Goal: Information Seeking & Learning: Check status

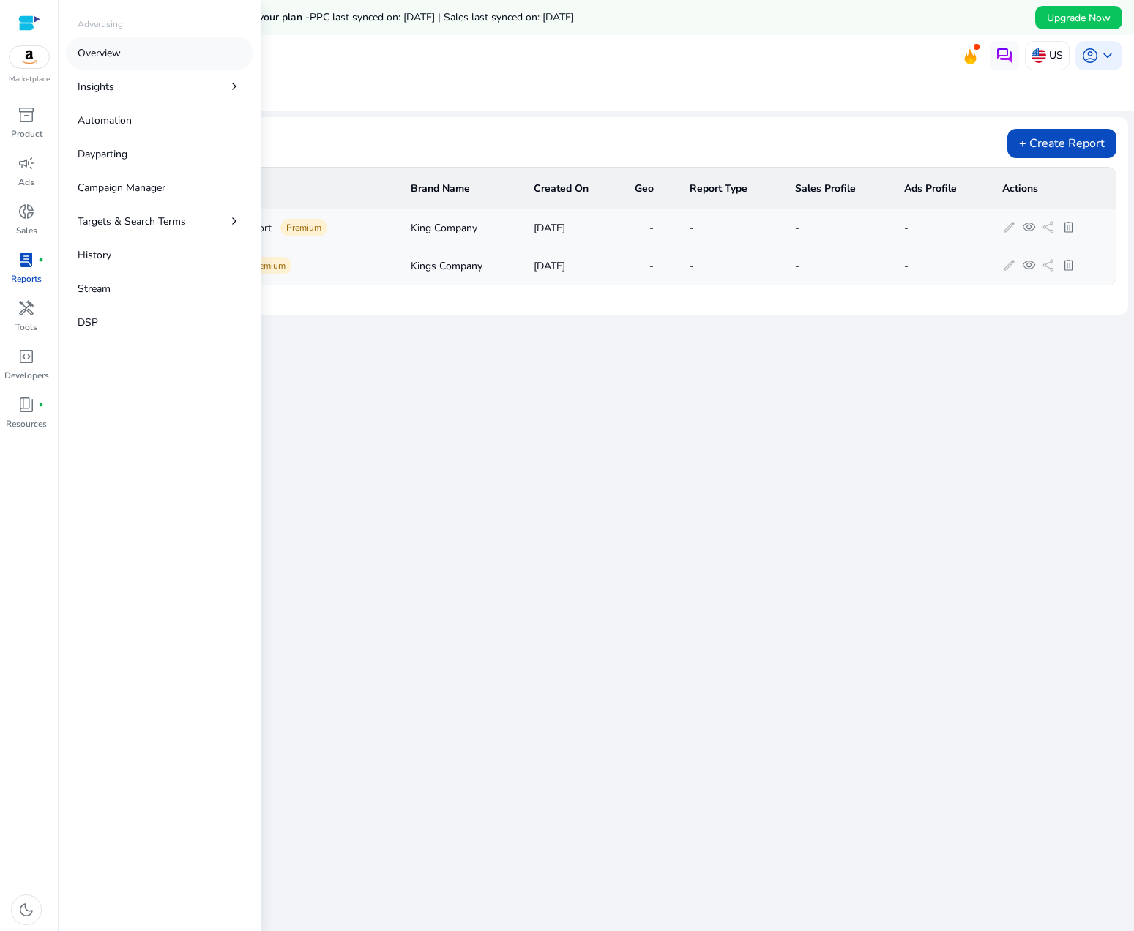
click at [97, 56] on p "Overview" at bounding box center [99, 52] width 43 height 15
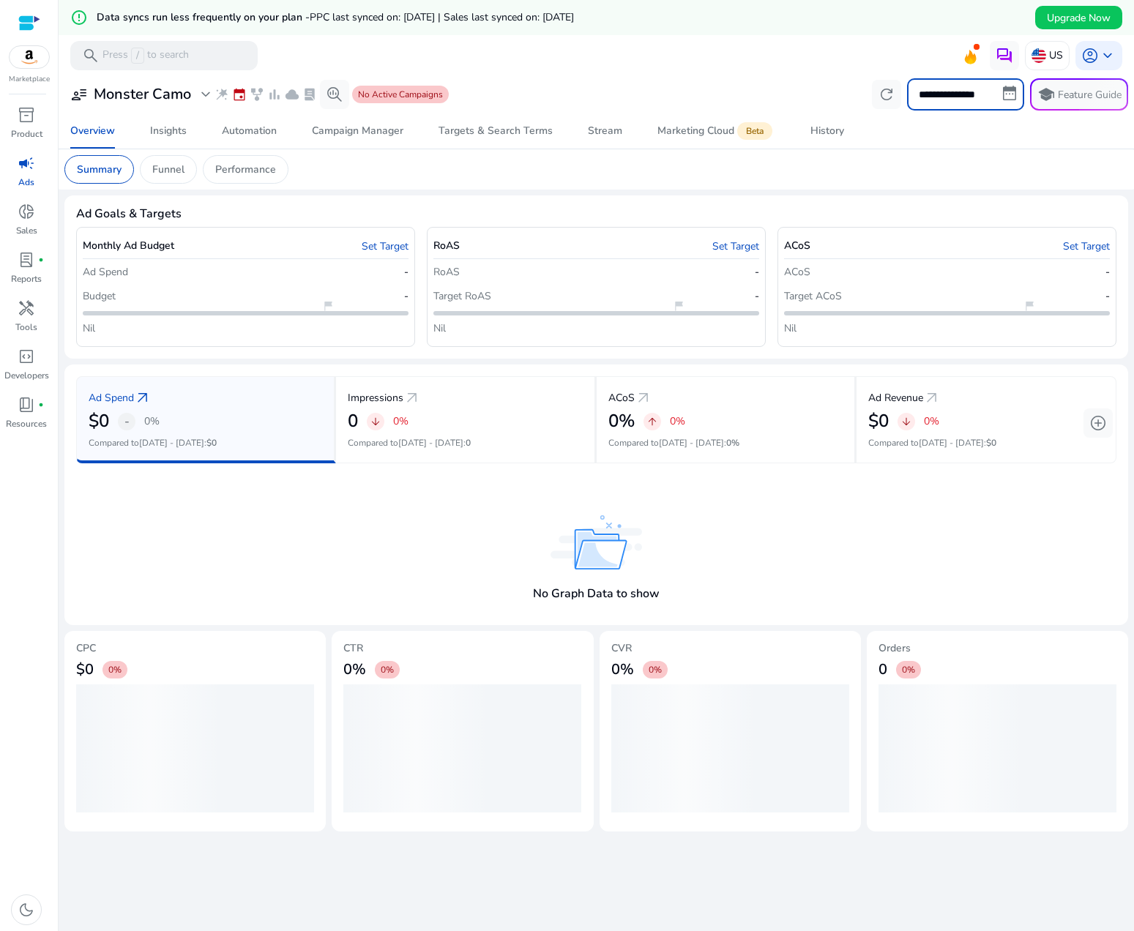
click at [1003, 94] on input "**********" at bounding box center [965, 94] width 117 height 32
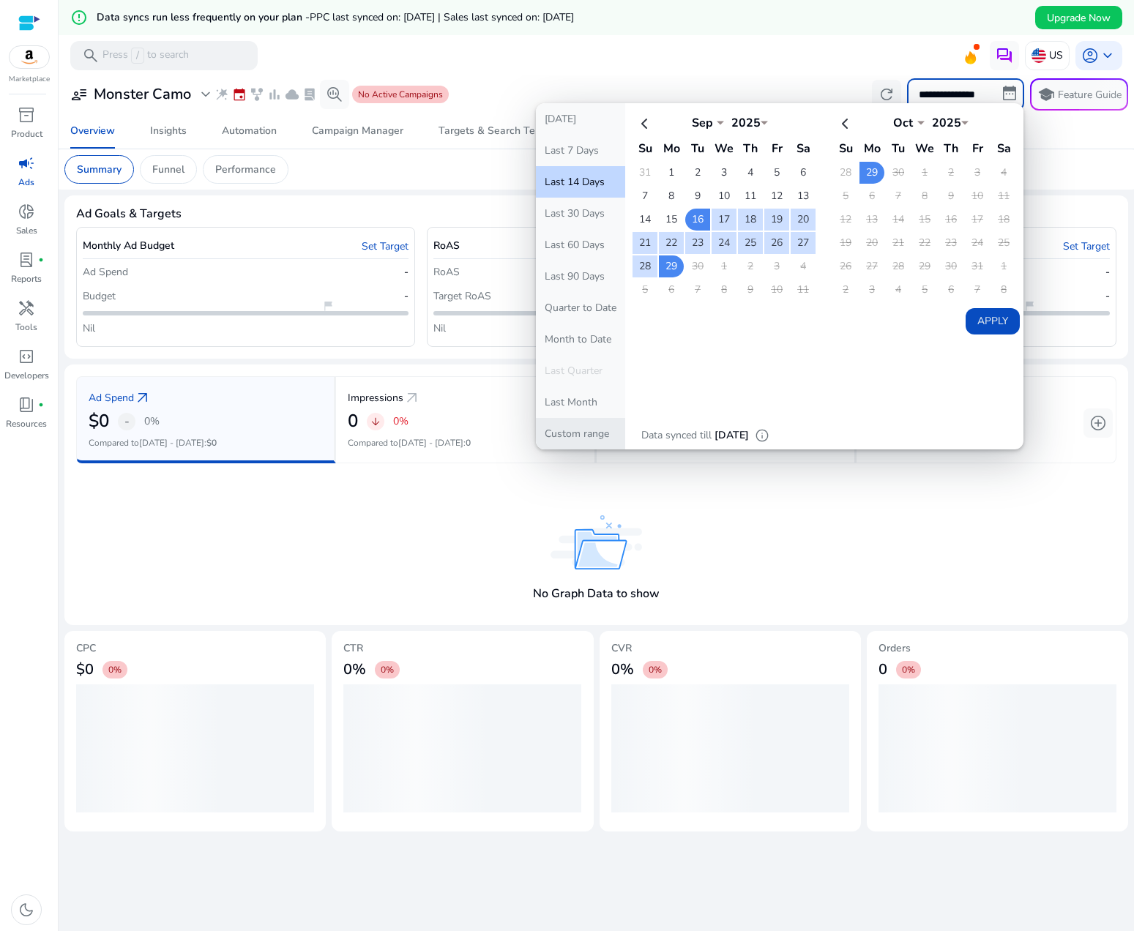
click at [578, 432] on button "Custom range" at bounding box center [580, 433] width 89 height 31
click at [637, 124] on th at bounding box center [644, 123] width 25 height 24
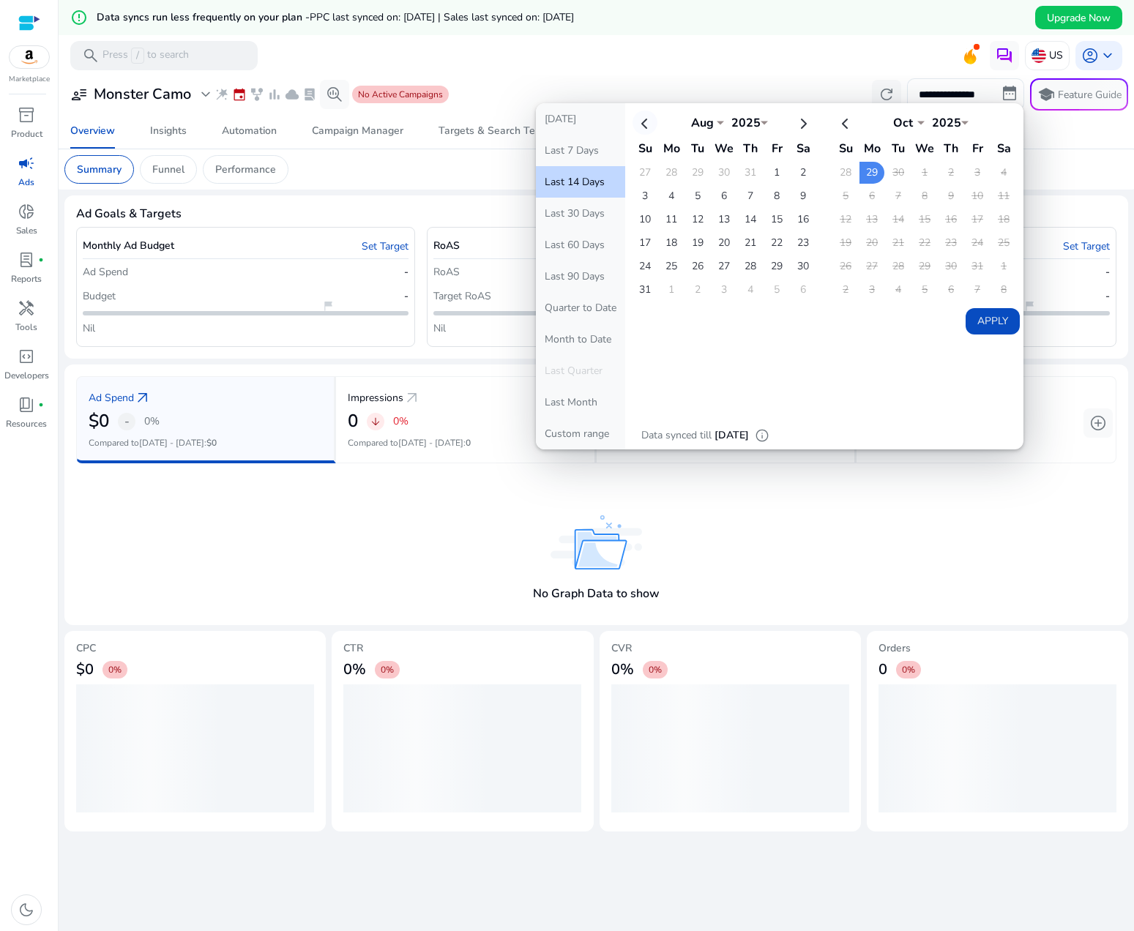
click at [638, 123] on th at bounding box center [644, 123] width 25 height 24
select select "*"
click at [638, 123] on th at bounding box center [644, 123] width 25 height 24
click at [481, 510] on app-ppc-overview-summary "Ad Spend arrow_outward $0 - 0% Compared to [DATE] - [DATE] : $0 Impressions arr…" at bounding box center [596, 494] width 1040 height 237
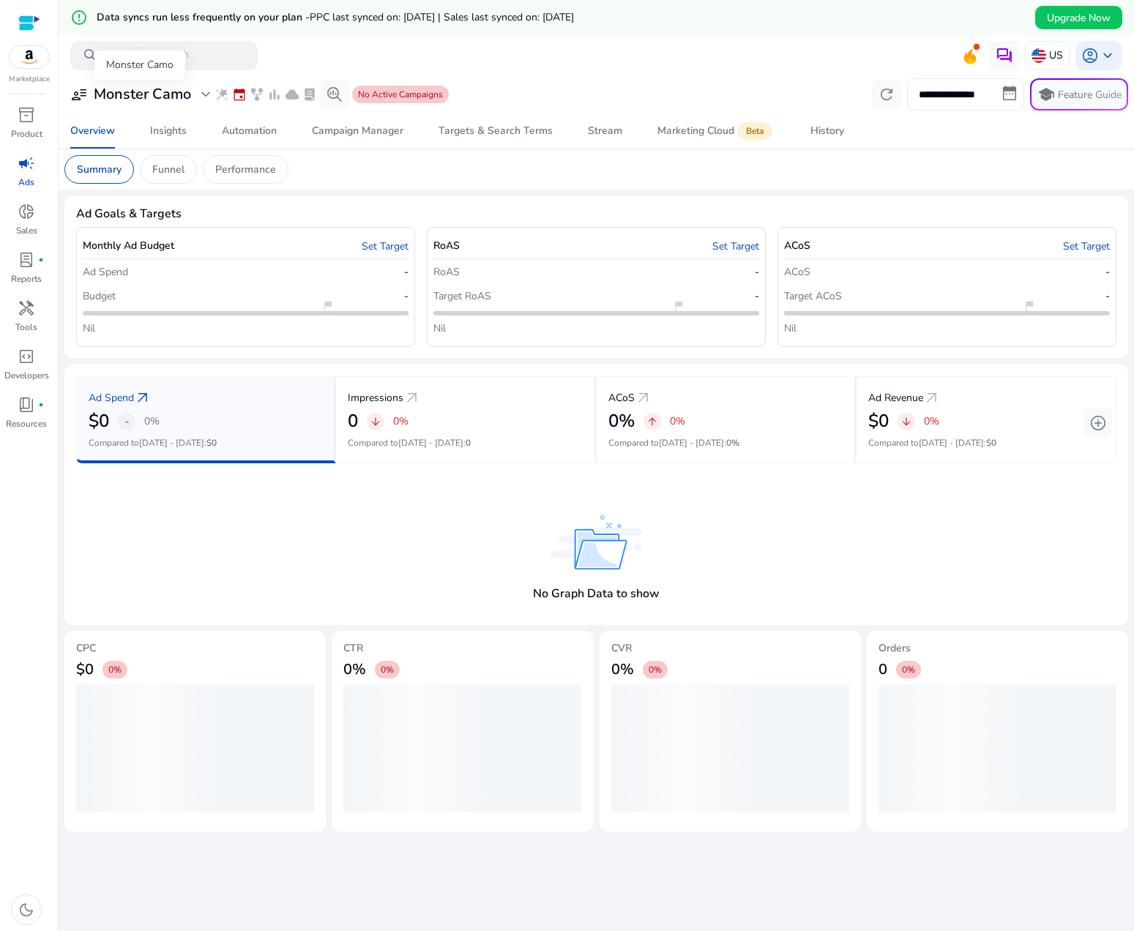
click at [205, 95] on span "expand_more" at bounding box center [206, 95] width 18 height 18
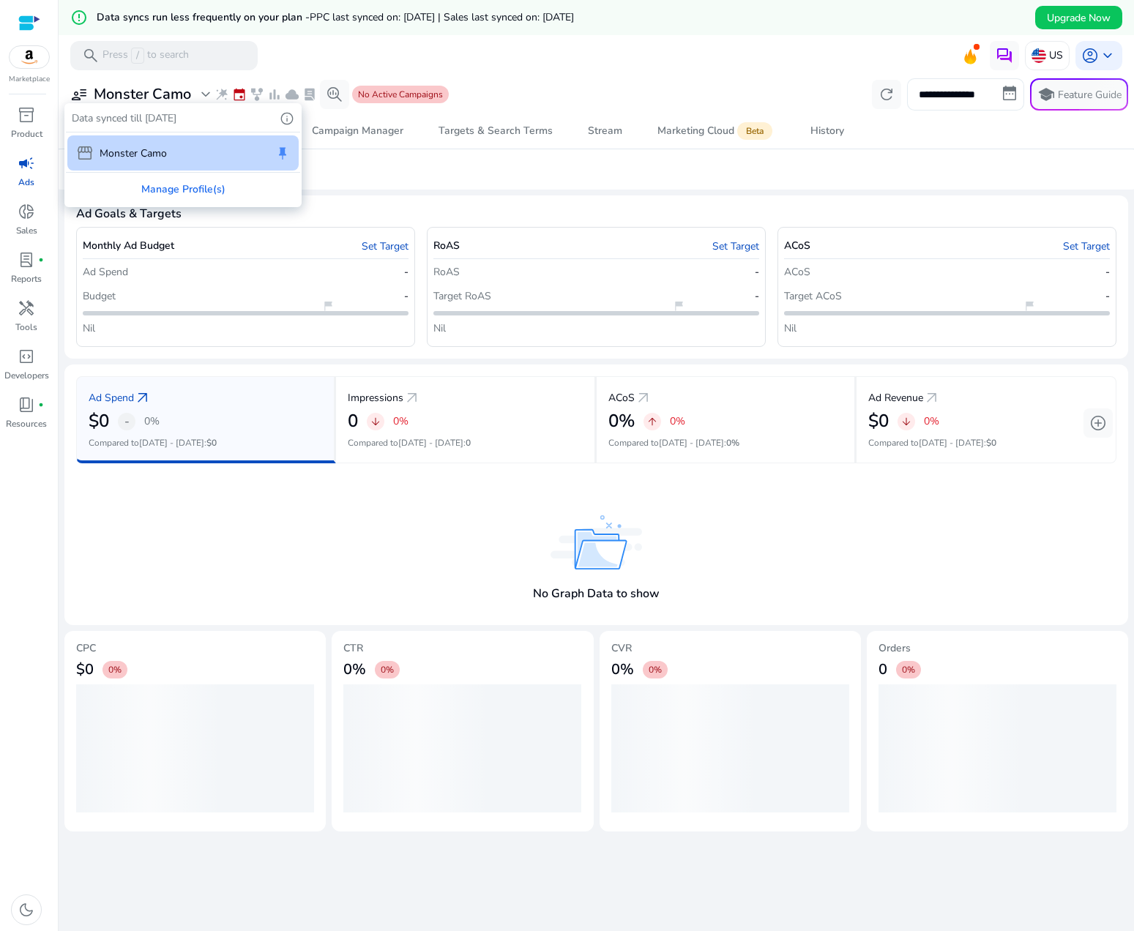
click at [184, 560] on div at bounding box center [567, 465] width 1134 height 931
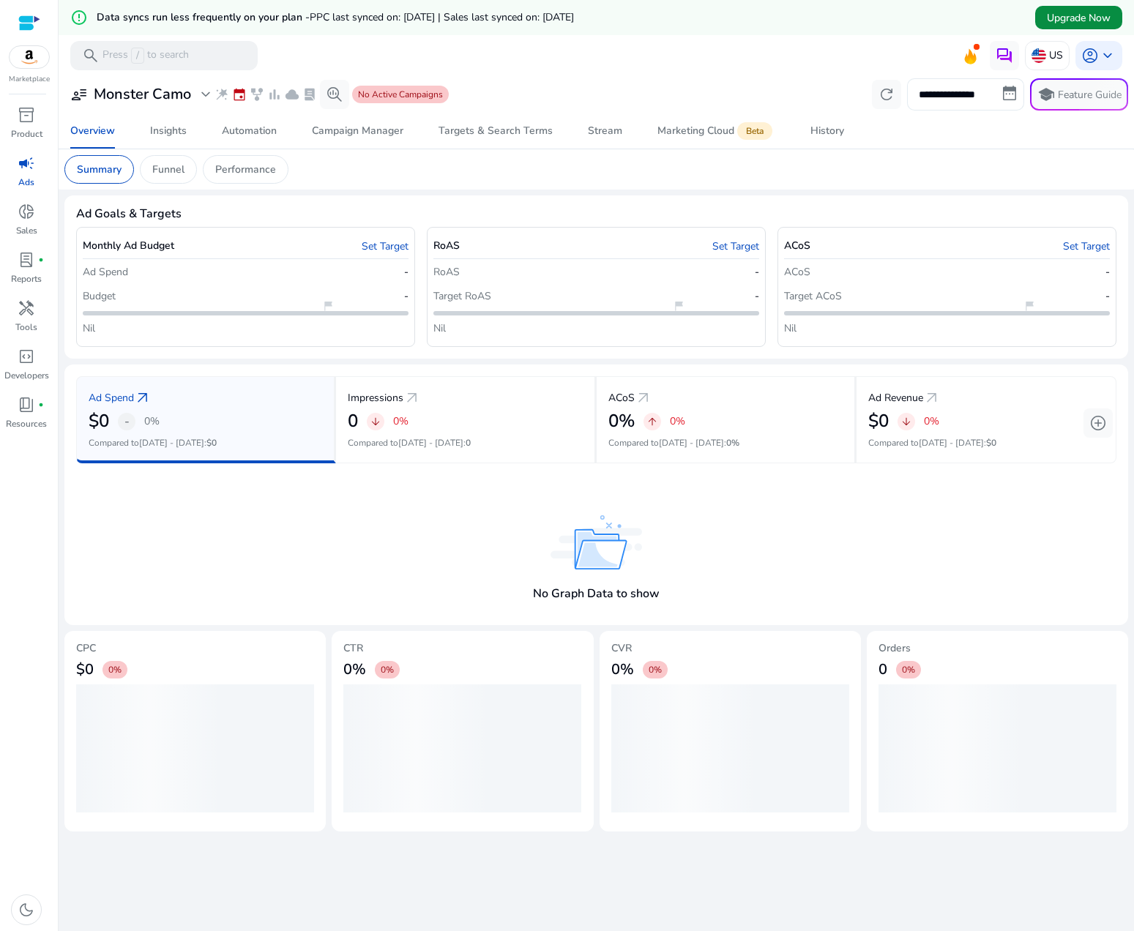
click at [1088, 12] on span "Upgrade Now" at bounding box center [1079, 17] width 64 height 15
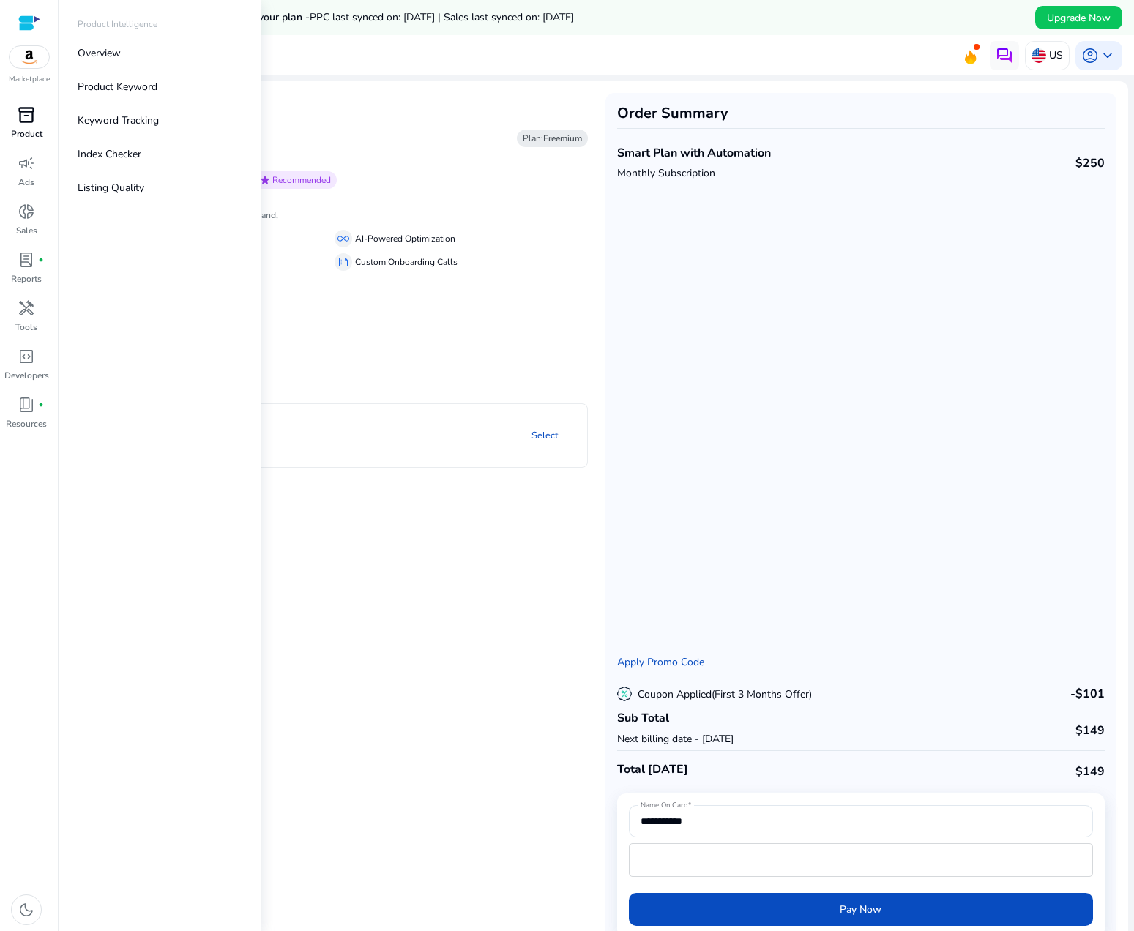
click at [19, 120] on span "inventory_2" at bounding box center [27, 115] width 18 height 18
